Goal: Transaction & Acquisition: Purchase product/service

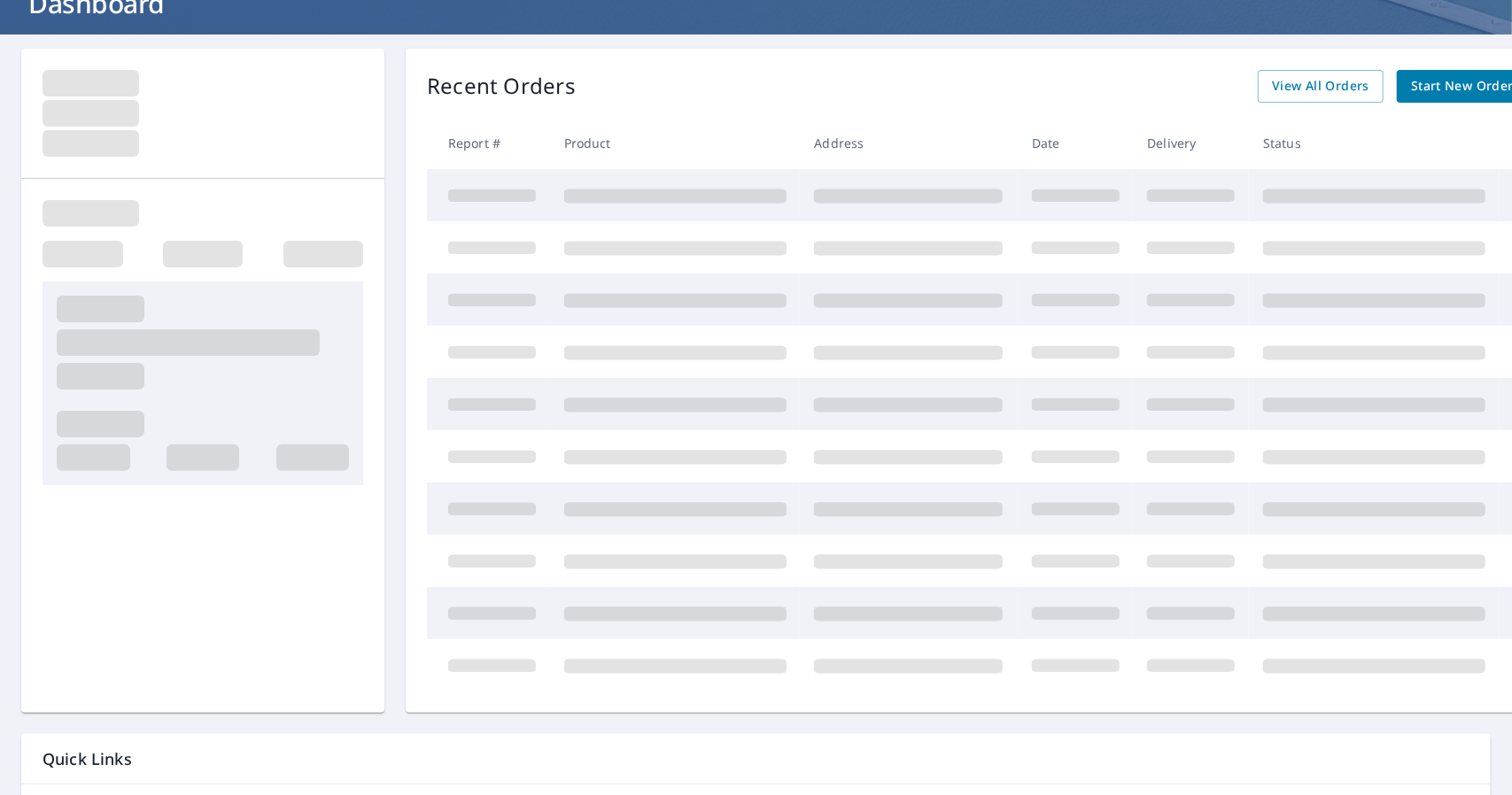
scroll to position [131, 0]
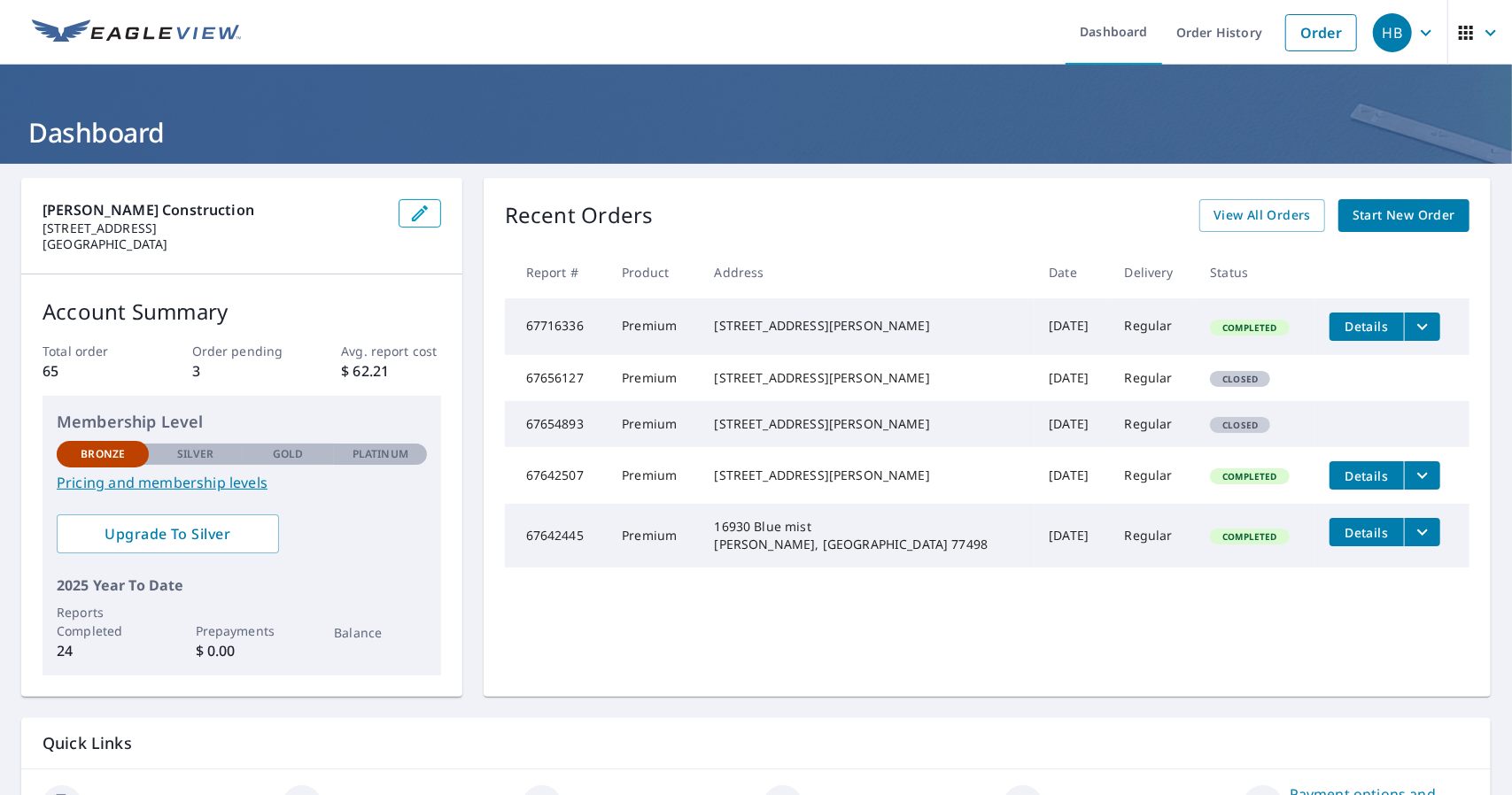
click at [732, 372] on td "[STREET_ADDRESS][PERSON_NAME]" at bounding box center [868, 378] width 335 height 46
click at [1352, 208] on span "Start New Order" at bounding box center [1403, 215] width 103 height 22
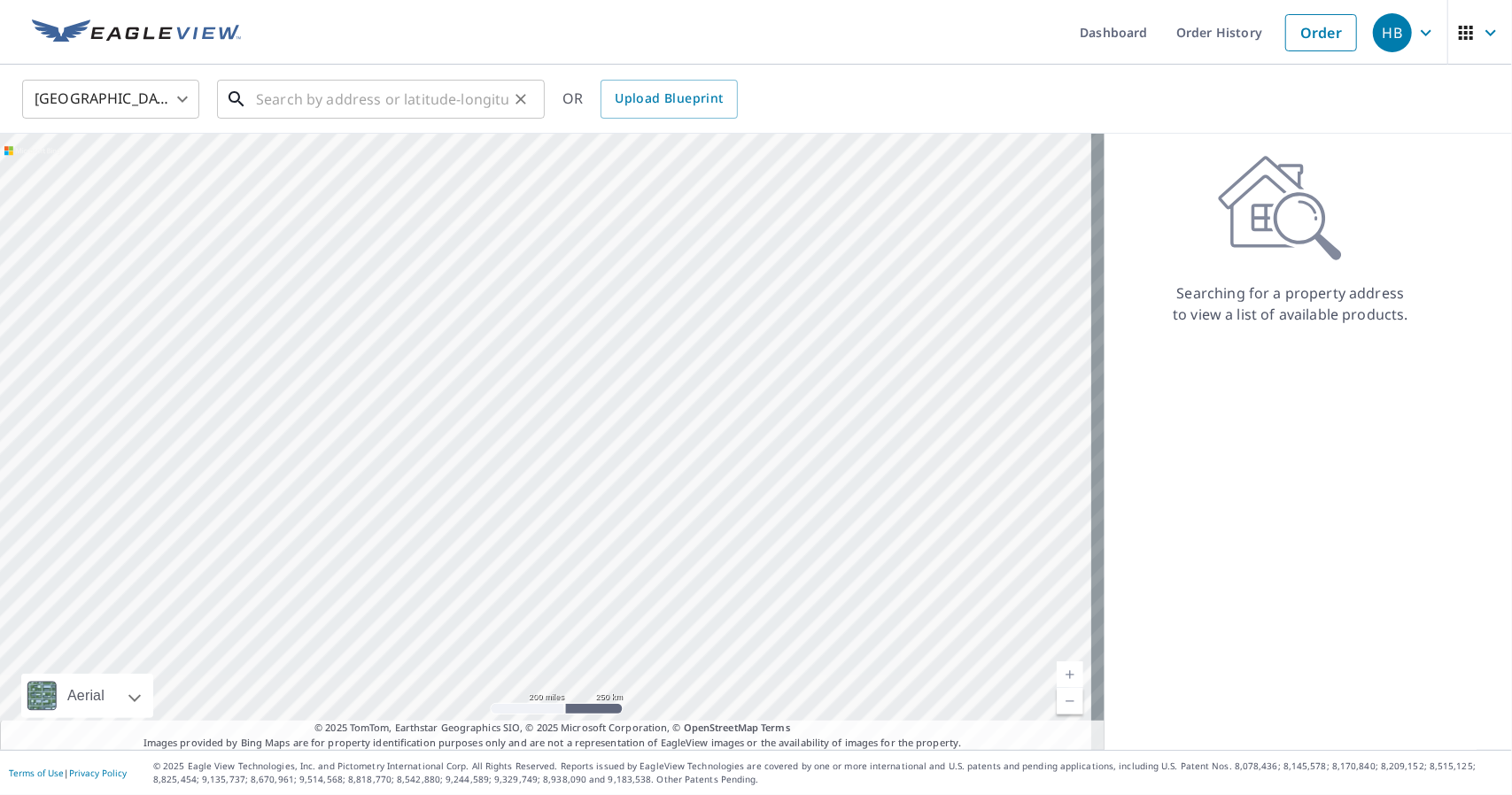
click at [260, 90] on input "text" at bounding box center [382, 98] width 252 height 49
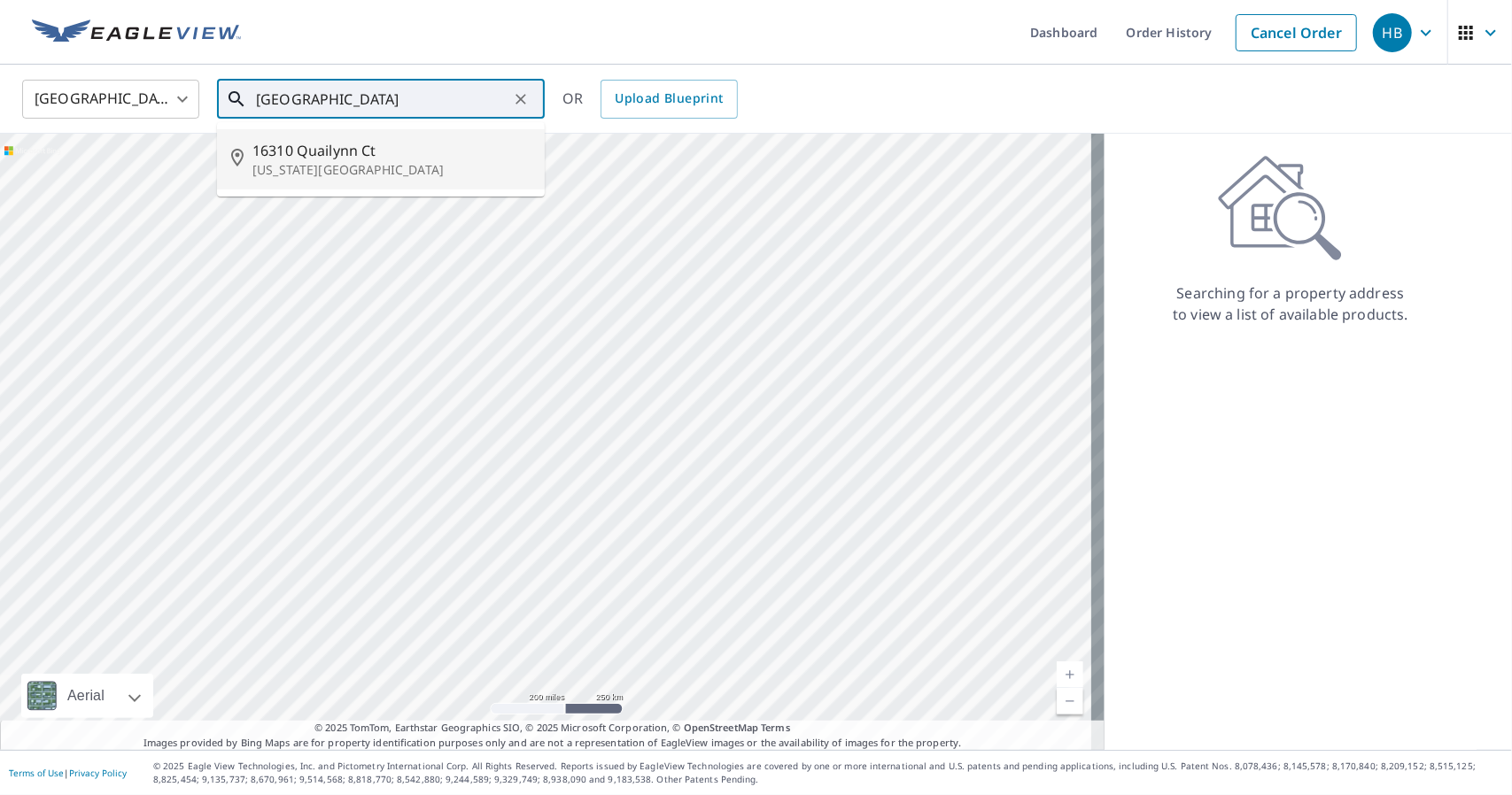
click at [319, 163] on p "[US_STATE][GEOGRAPHIC_DATA]" at bounding box center [391, 169] width 278 height 17
type input "[STREET_ADDRESS][US_STATE]"
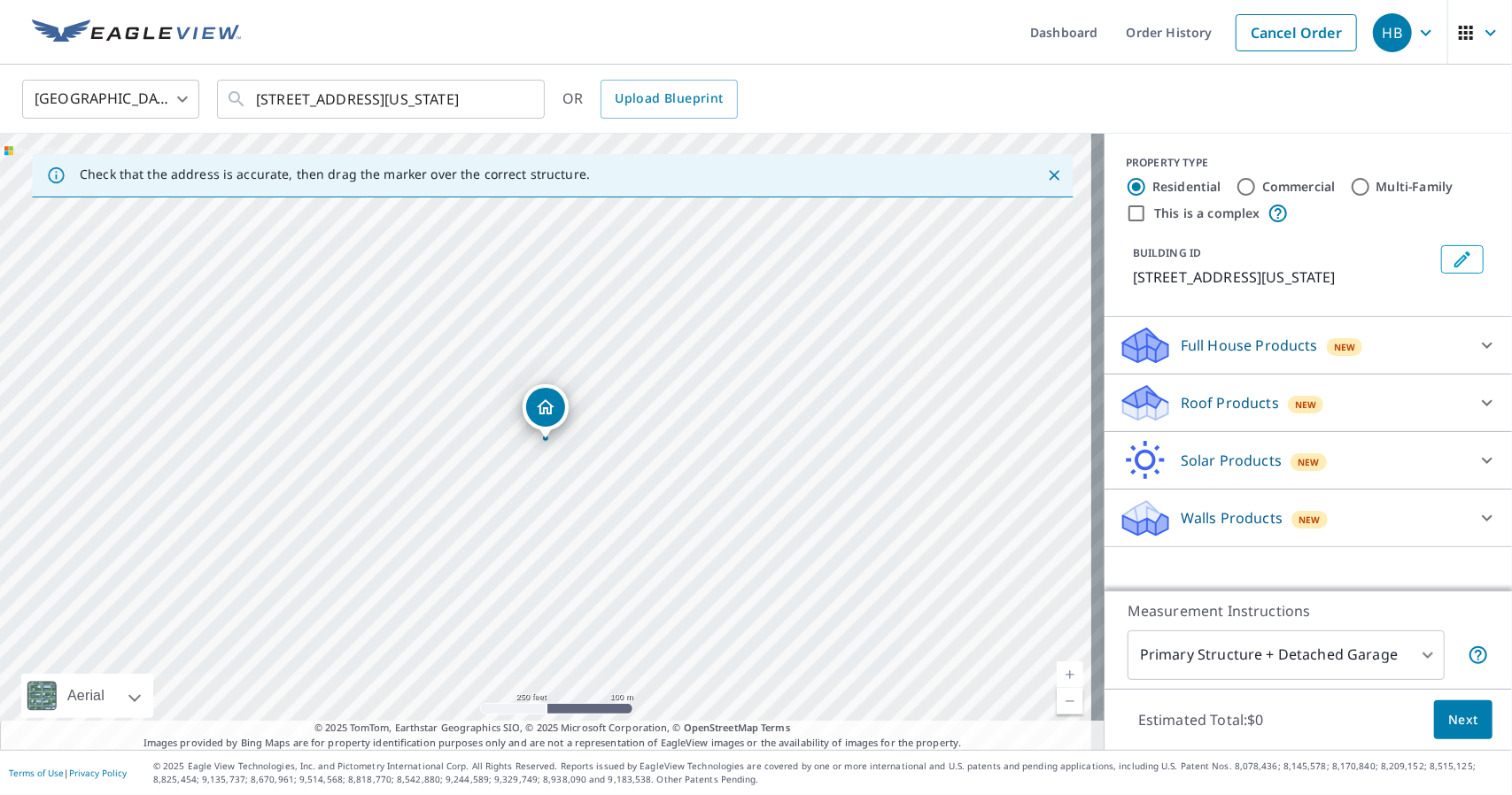
click at [1227, 344] on p "Full House Products" at bounding box center [1249, 346] width 138 height 21
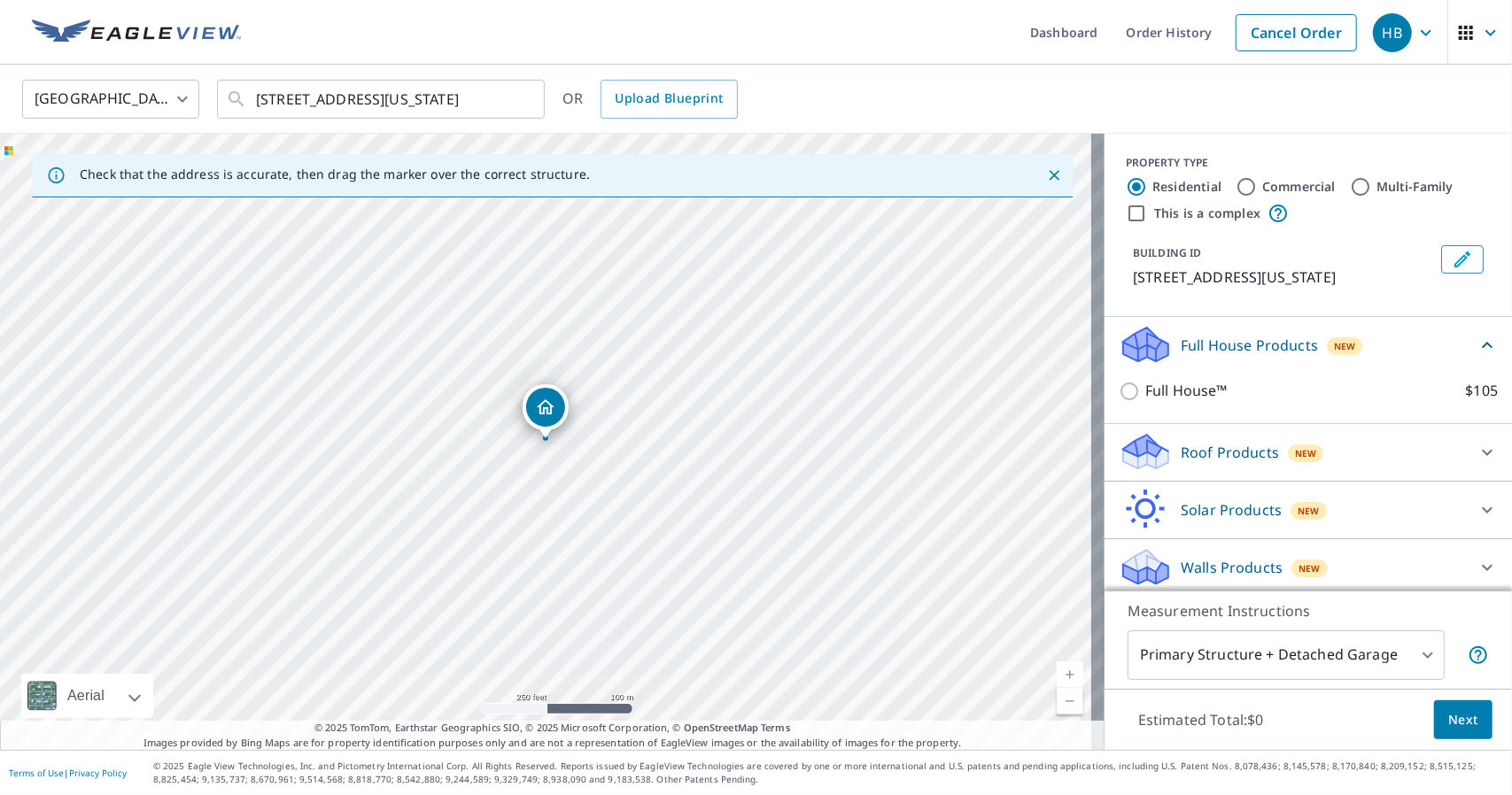
scroll to position [25, 0]
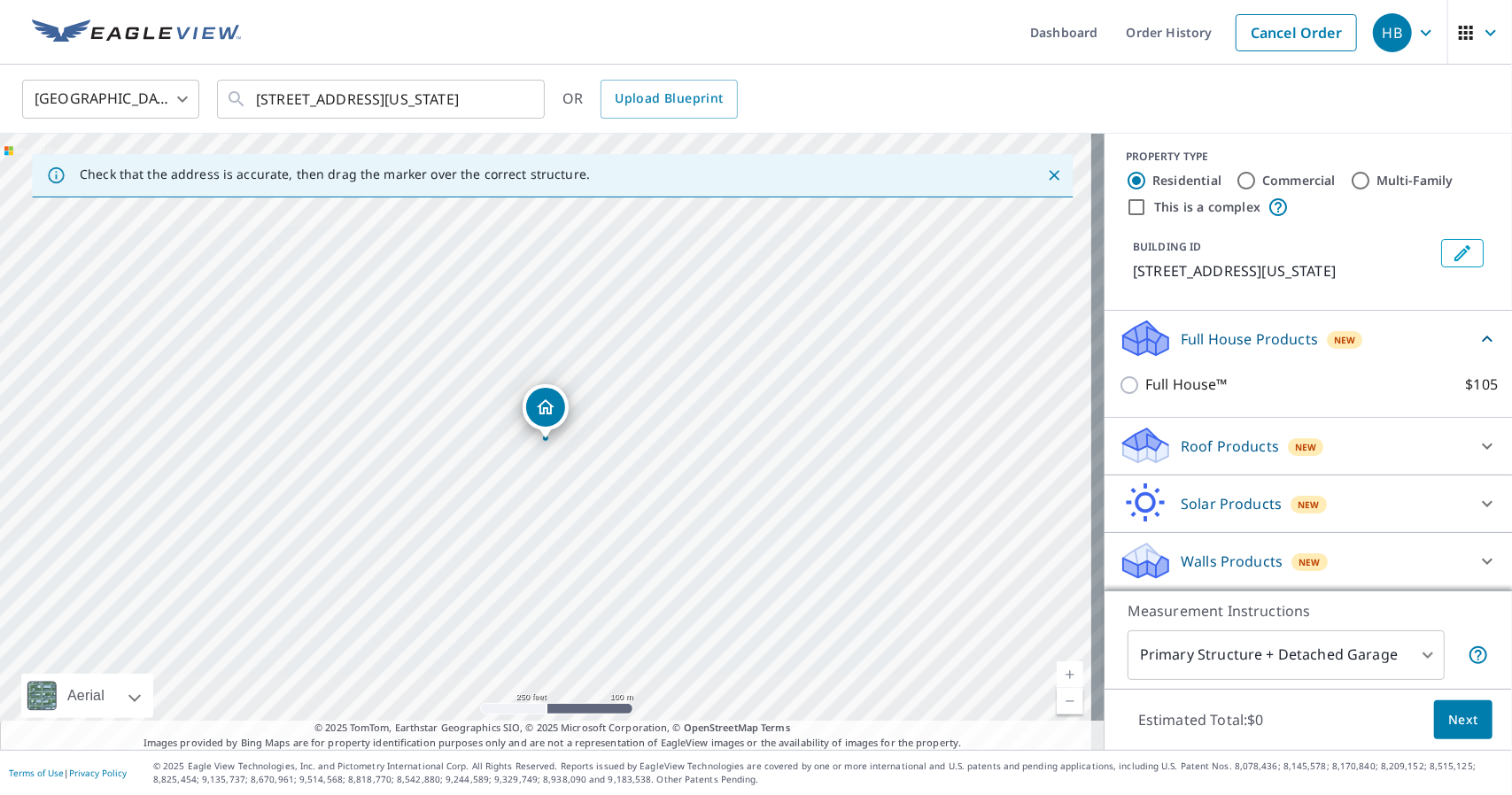
click at [1249, 456] on p "Roof Products" at bounding box center [1230, 446] width 98 height 21
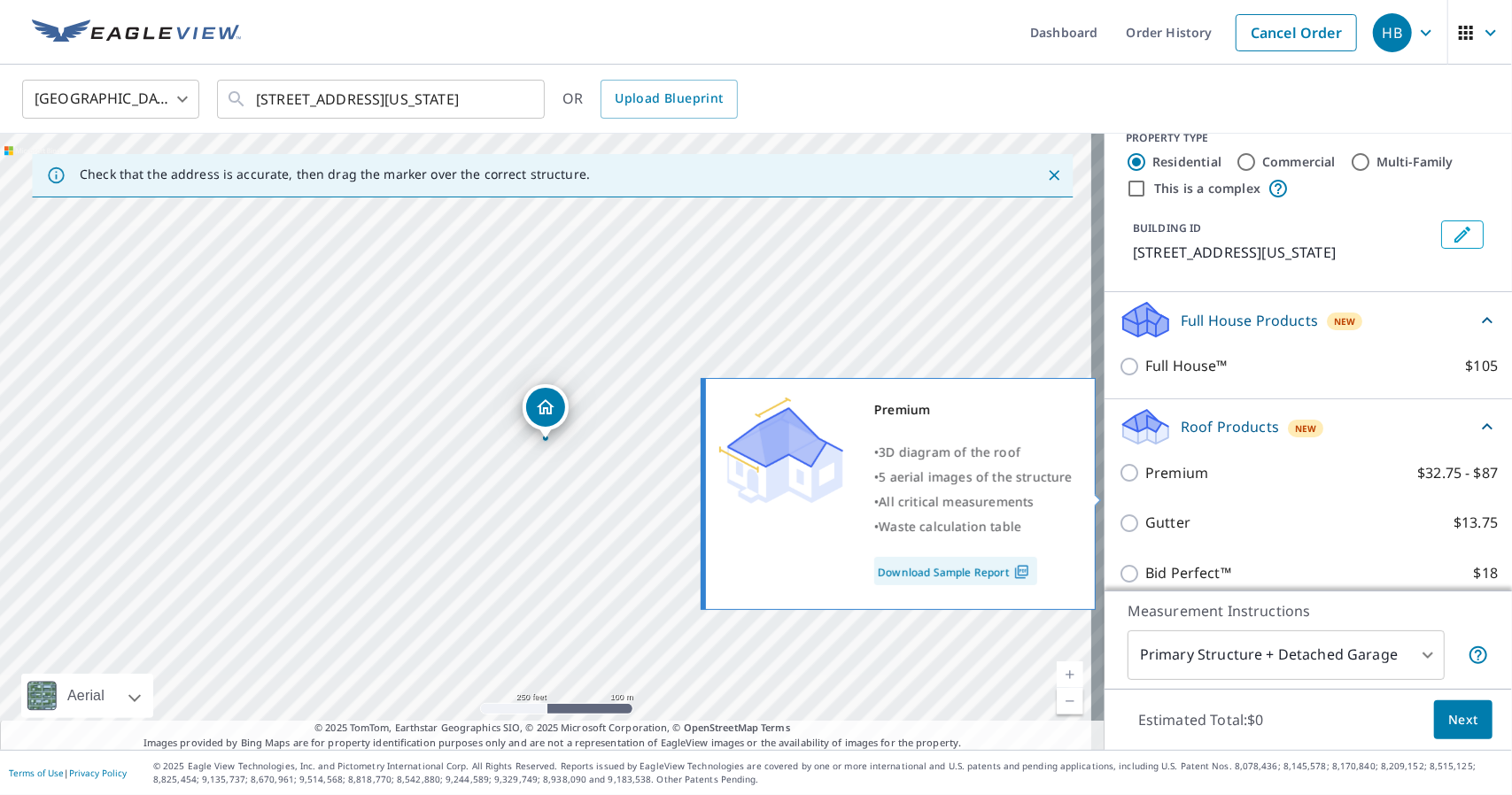
click at [1156, 484] on p "Premium" at bounding box center [1176, 473] width 63 height 22
click at [1145, 483] on input "Premium $32.75 - $87" at bounding box center [1132, 473] width 27 height 21
checkbox input "true"
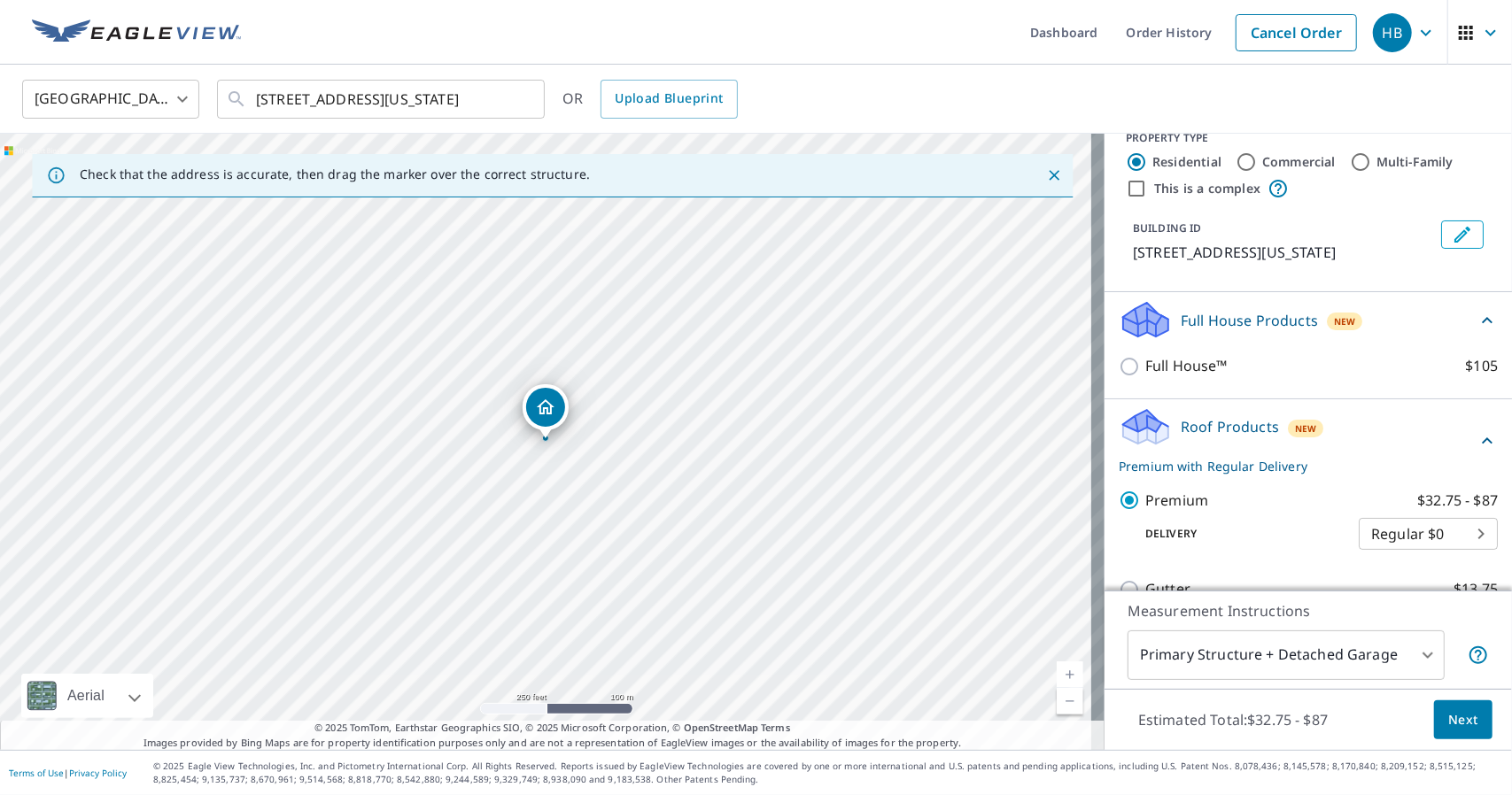
click at [1447, 713] on span "Next" at bounding box center [1462, 720] width 30 height 22
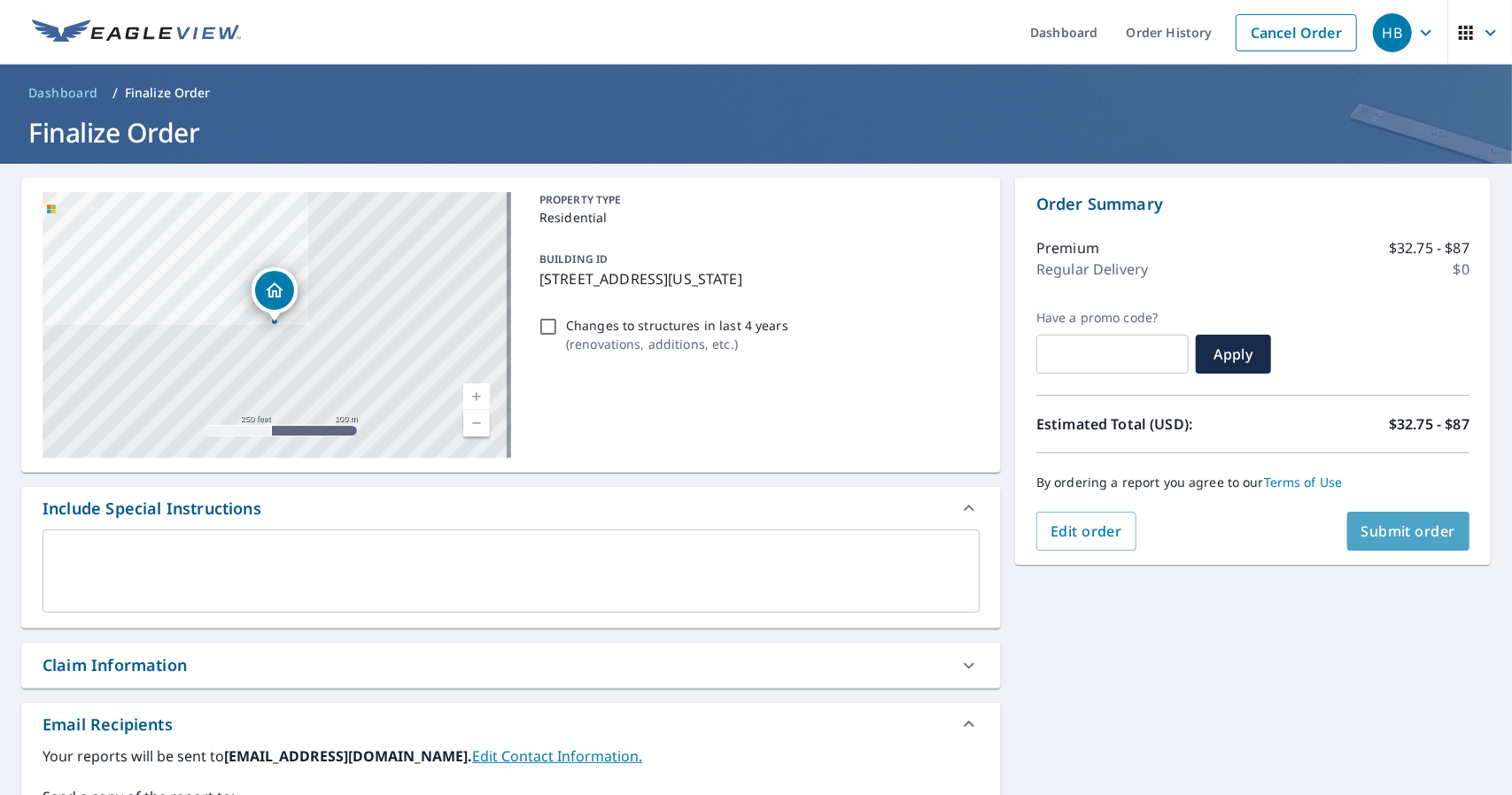
click at [1377, 532] on span "Submit order" at bounding box center [1408, 531] width 94 height 19
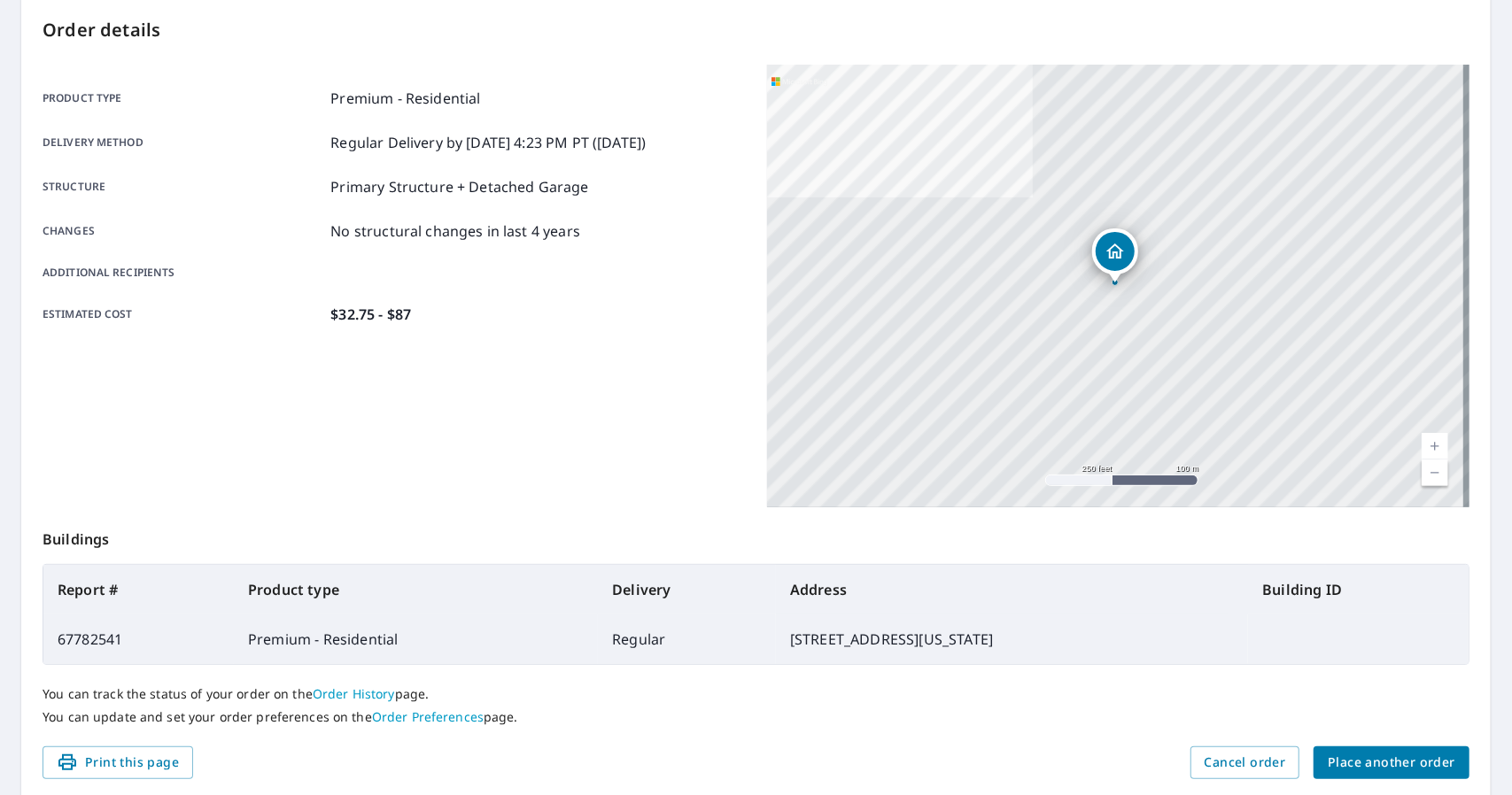
scroll to position [187, 0]
